Goal: Complete application form

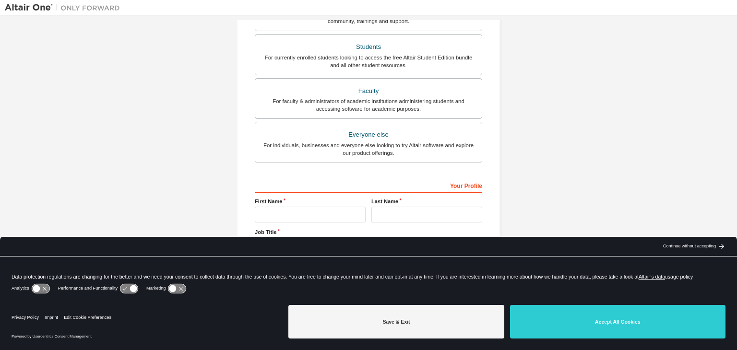
scroll to position [209, 0]
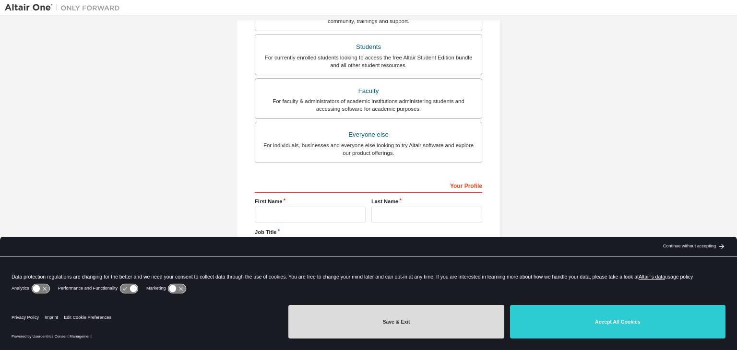
click at [374, 318] on button "Save & Exit" at bounding box center [395, 322] width 215 height 34
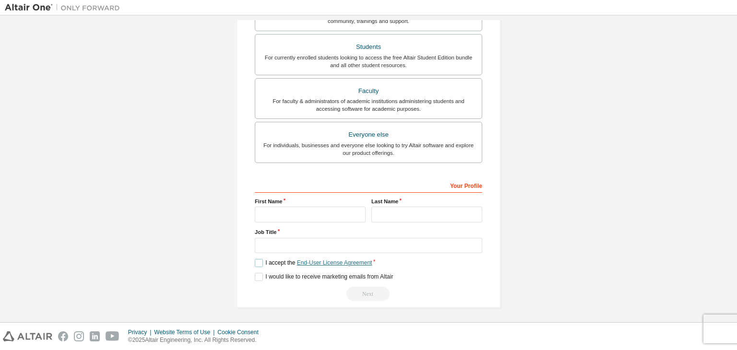
click at [336, 261] on link "End-User License Agreement" at bounding box center [334, 262] width 75 height 7
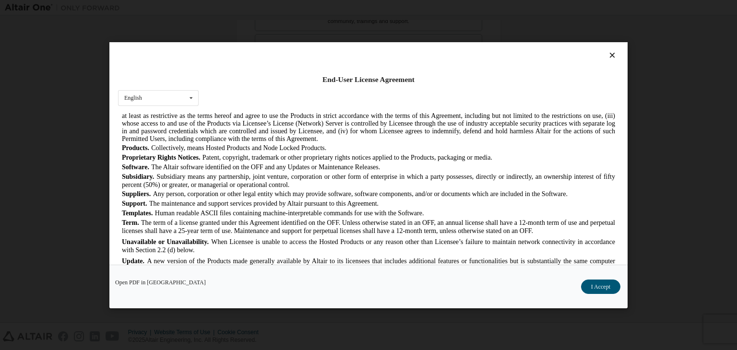
scroll to position [664, 0]
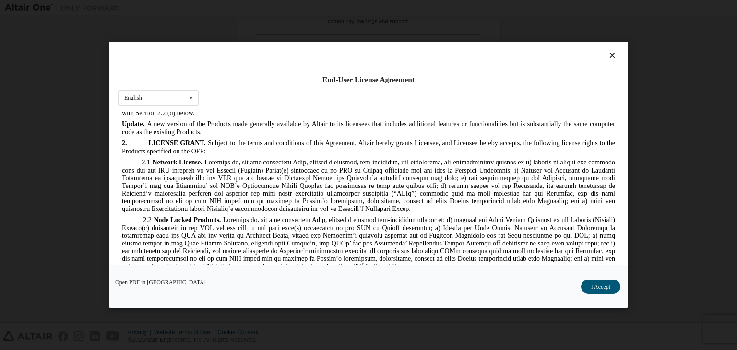
drag, startPoint x: 492, startPoint y: 146, endPoint x: 537, endPoint y: 307, distance: 167.7
click at [537, 307] on div "End-User License Agreement English English Chinese French German Japanese Korea…" at bounding box center [368, 175] width 737 height 350
click at [601, 285] on button "I Accept" at bounding box center [600, 287] width 39 height 14
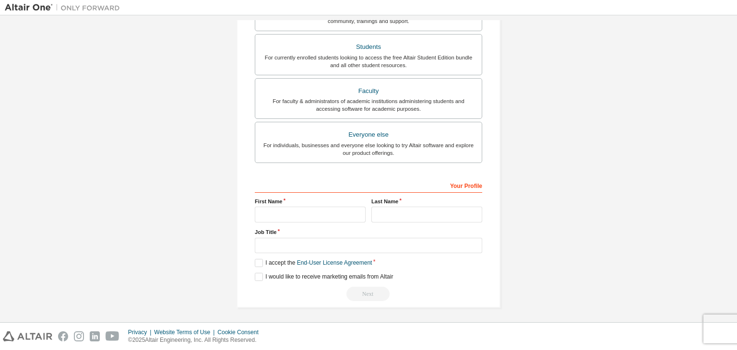
scroll to position [0, 0]
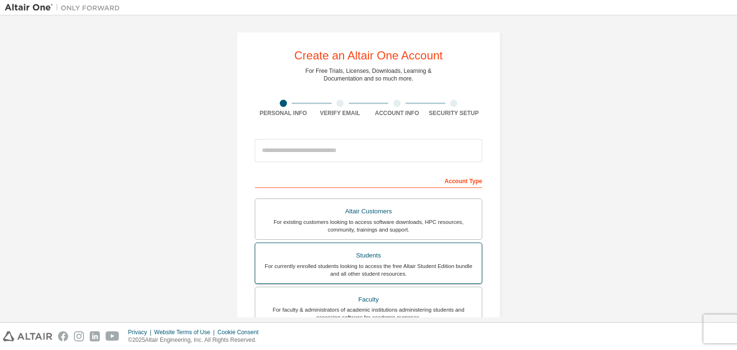
click at [349, 262] on div "For currently enrolled students looking to access the free Altair Student Editi…" at bounding box center [368, 269] width 215 height 15
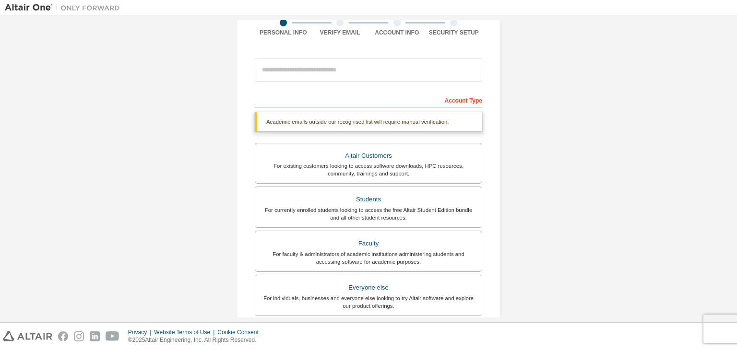
scroll to position [77, 0]
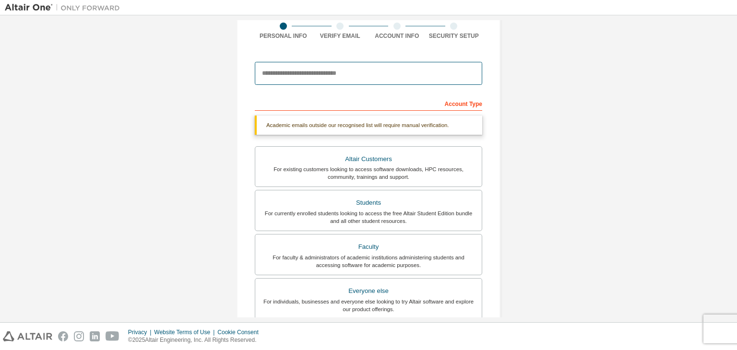
click at [261, 79] on input "email" at bounding box center [368, 73] width 227 height 23
type input "**********"
type input "*"
type input "**********"
click at [397, 72] on input "**********" at bounding box center [368, 73] width 227 height 23
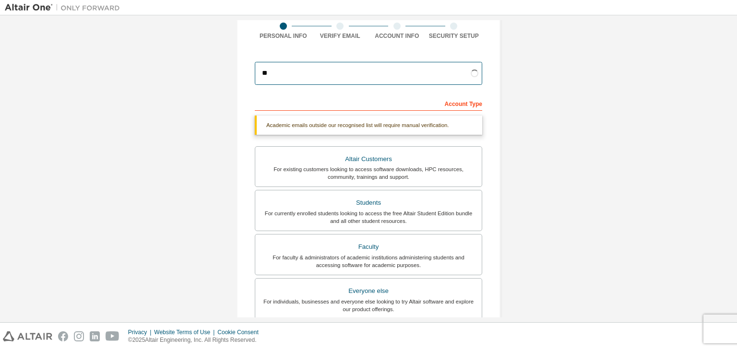
type input "*"
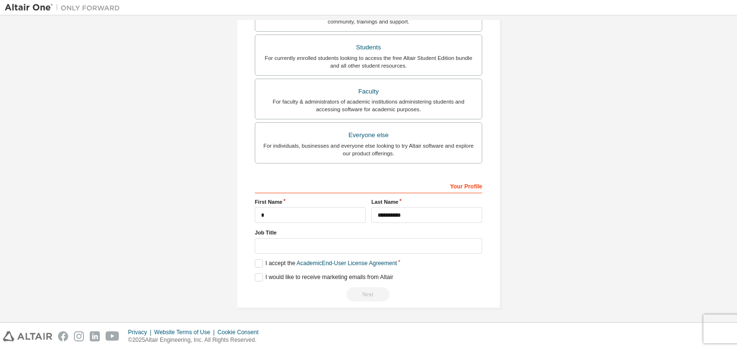
scroll to position [209, 0]
type input "**********"
click at [256, 260] on label "I accept the Academic End-User License Agreement" at bounding box center [326, 263] width 142 height 8
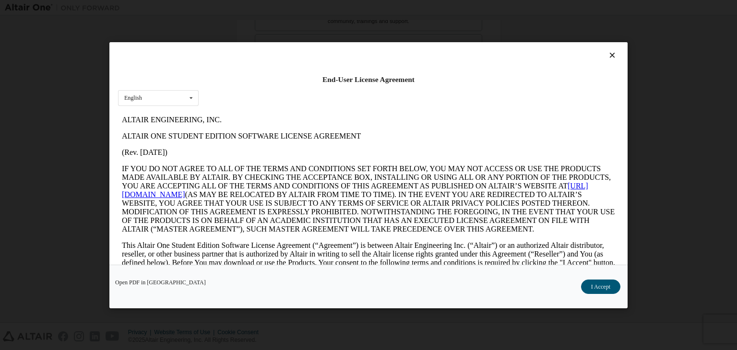
scroll to position [0, 0]
click at [602, 286] on button "I Accept" at bounding box center [600, 287] width 39 height 14
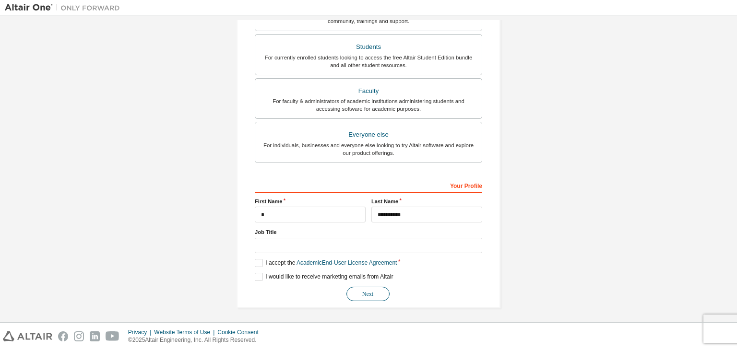
click at [366, 294] on button "Next" at bounding box center [367, 294] width 43 height 14
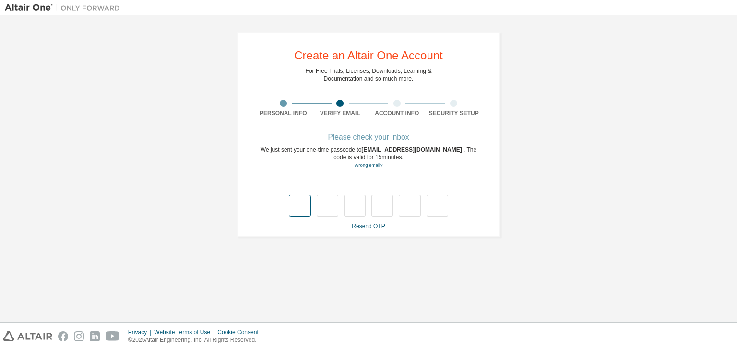
type input "*"
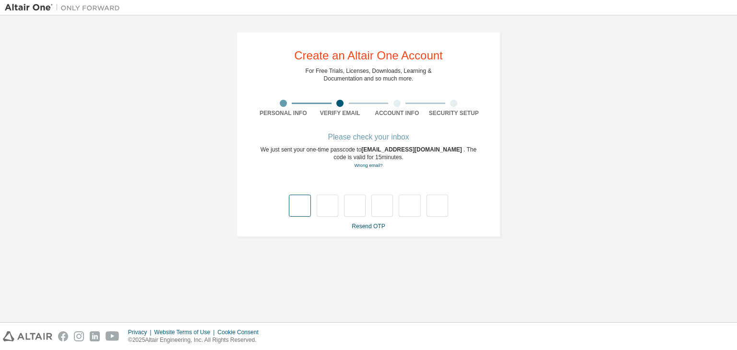
type input "*"
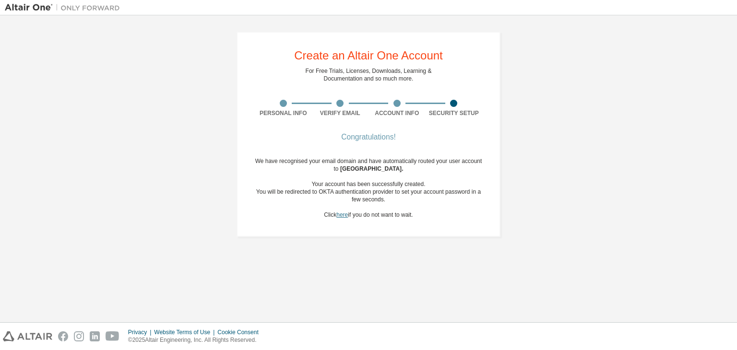
click at [342, 215] on link "here" at bounding box center [342, 215] width 12 height 7
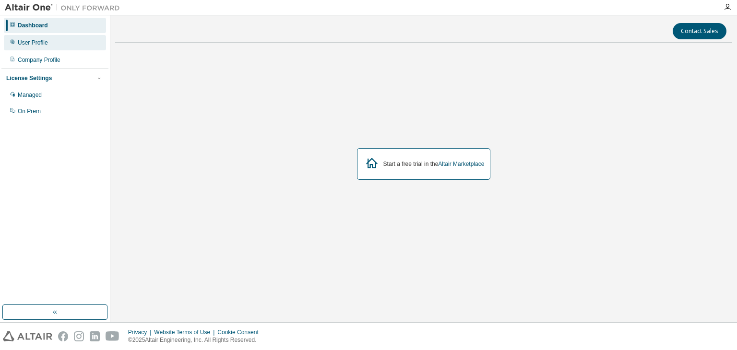
click at [40, 41] on div "User Profile" at bounding box center [33, 43] width 30 height 8
